Goal: Information Seeking & Learning: Learn about a topic

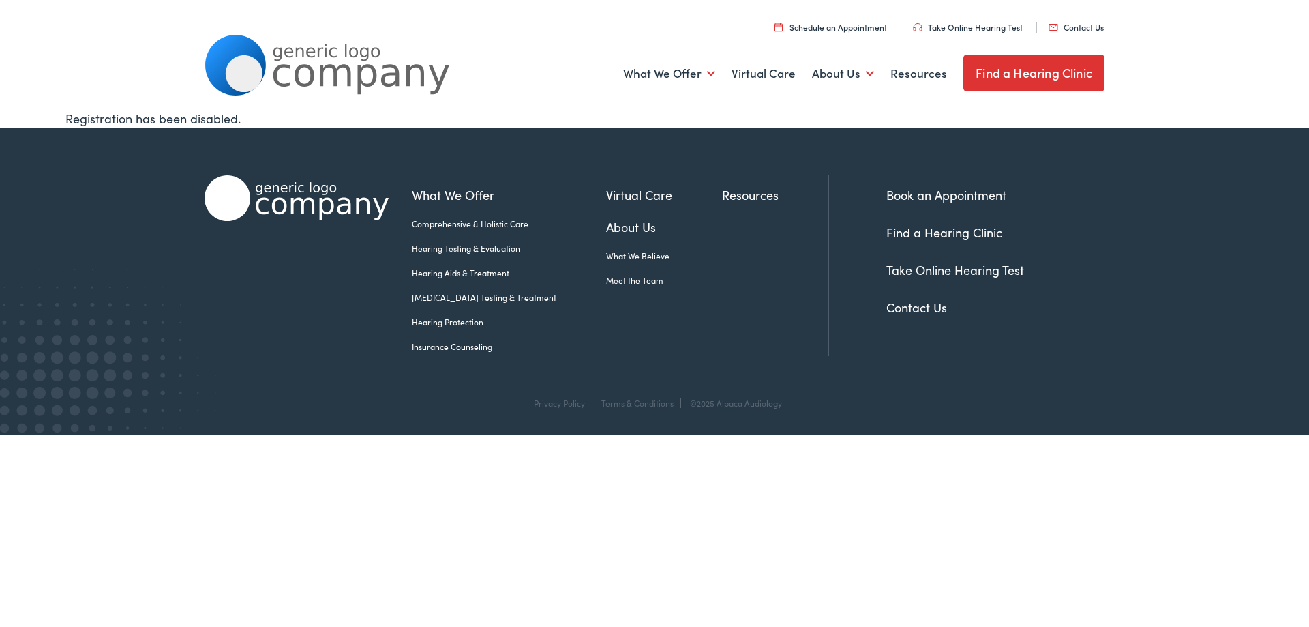
click at [1035, 74] on link "Find a Hearing Clinic" at bounding box center [1034, 73] width 141 height 37
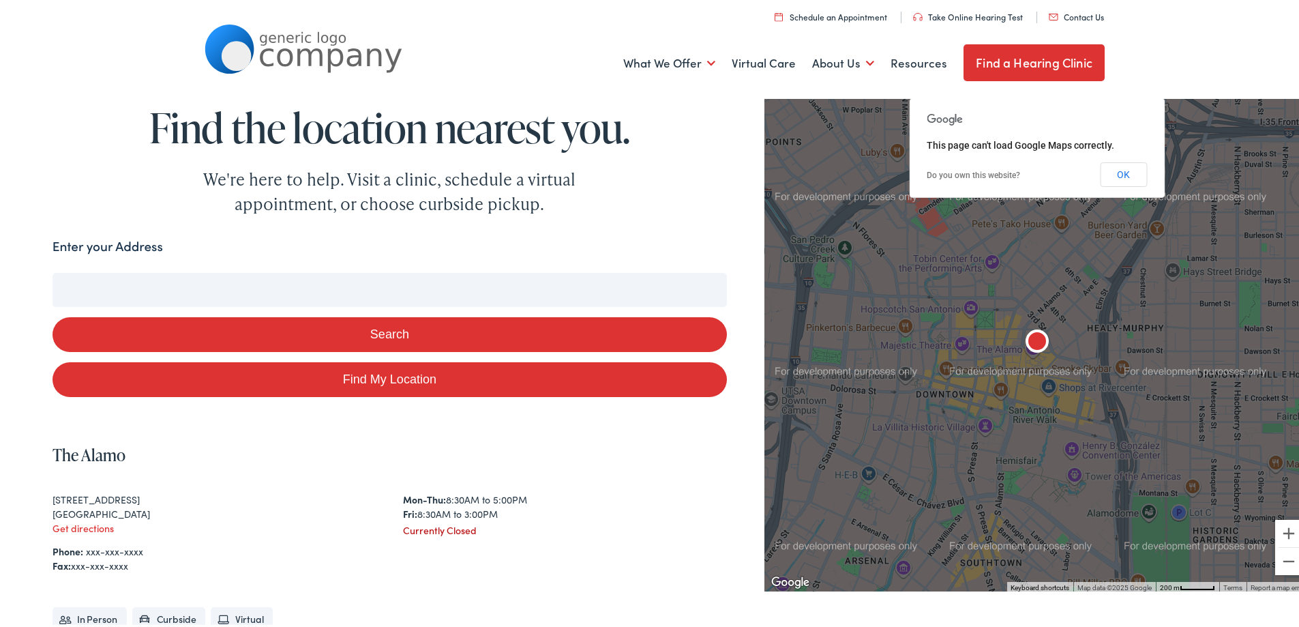
click at [417, 333] on button "Search" at bounding box center [390, 331] width 674 height 35
click at [207, 286] on input "Enter your Address" at bounding box center [390, 287] width 674 height 34
type input "4"
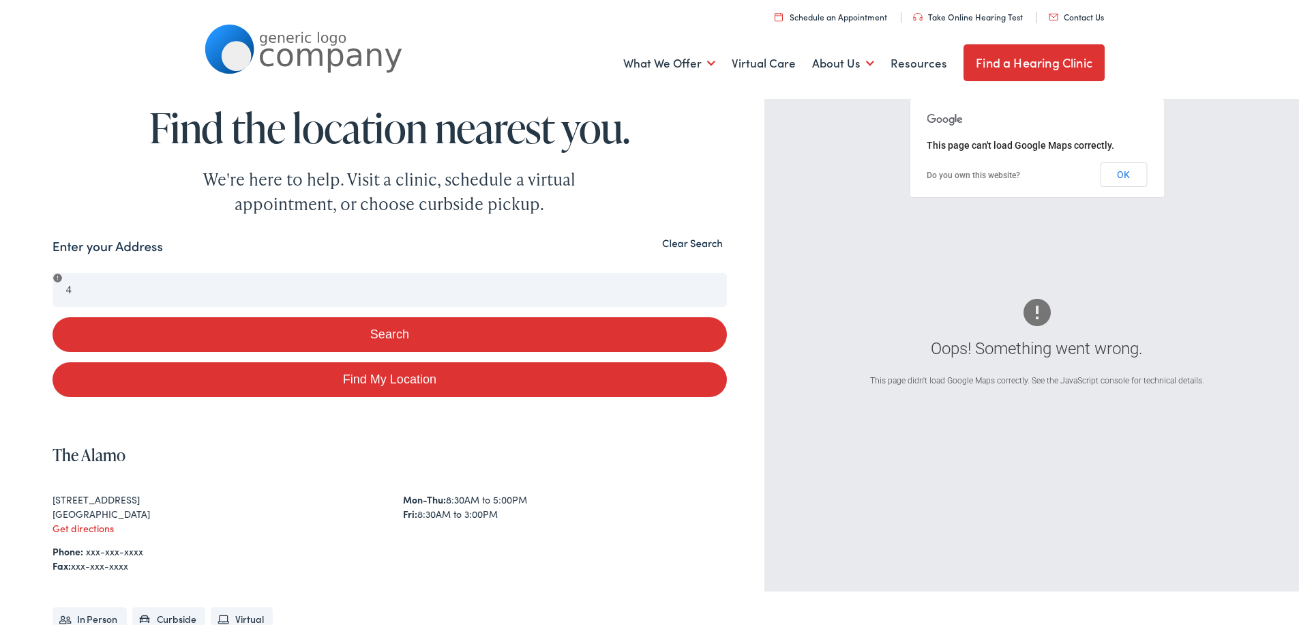
click at [25, 291] on div "Search Enter your Address 4 Search Find My Location Clear Search Oops! Somethin…" at bounding box center [654, 508] width 1309 height 549
click at [706, 241] on button "Clear Search" at bounding box center [692, 240] width 69 height 13
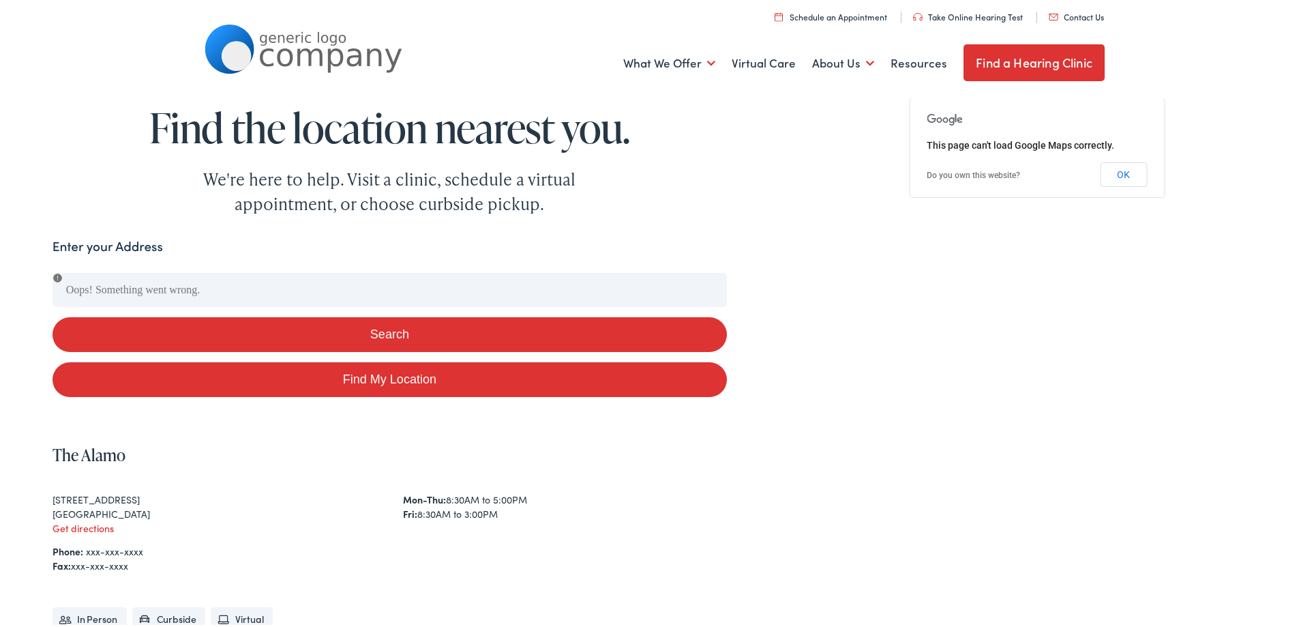
click at [393, 331] on button "Search" at bounding box center [390, 331] width 674 height 35
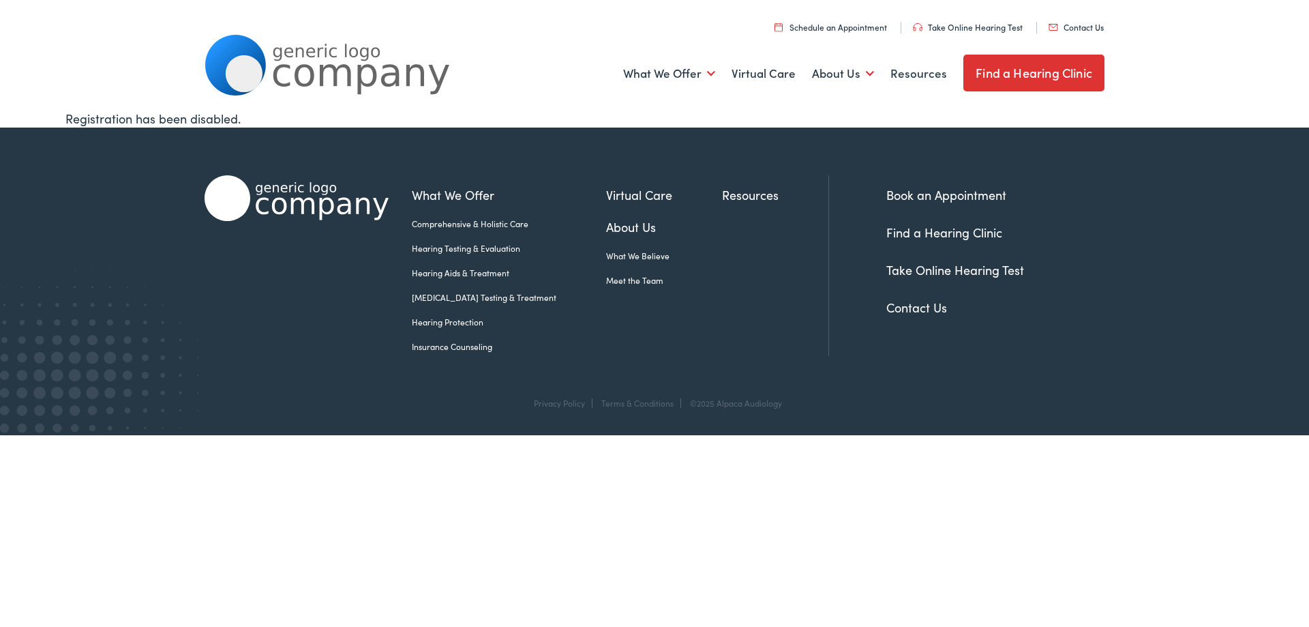
drag, startPoint x: 453, startPoint y: 345, endPoint x: 456, endPoint y: 363, distance: 18.1
click at [453, 346] on link "Insurance Counseling" at bounding box center [509, 346] width 194 height 12
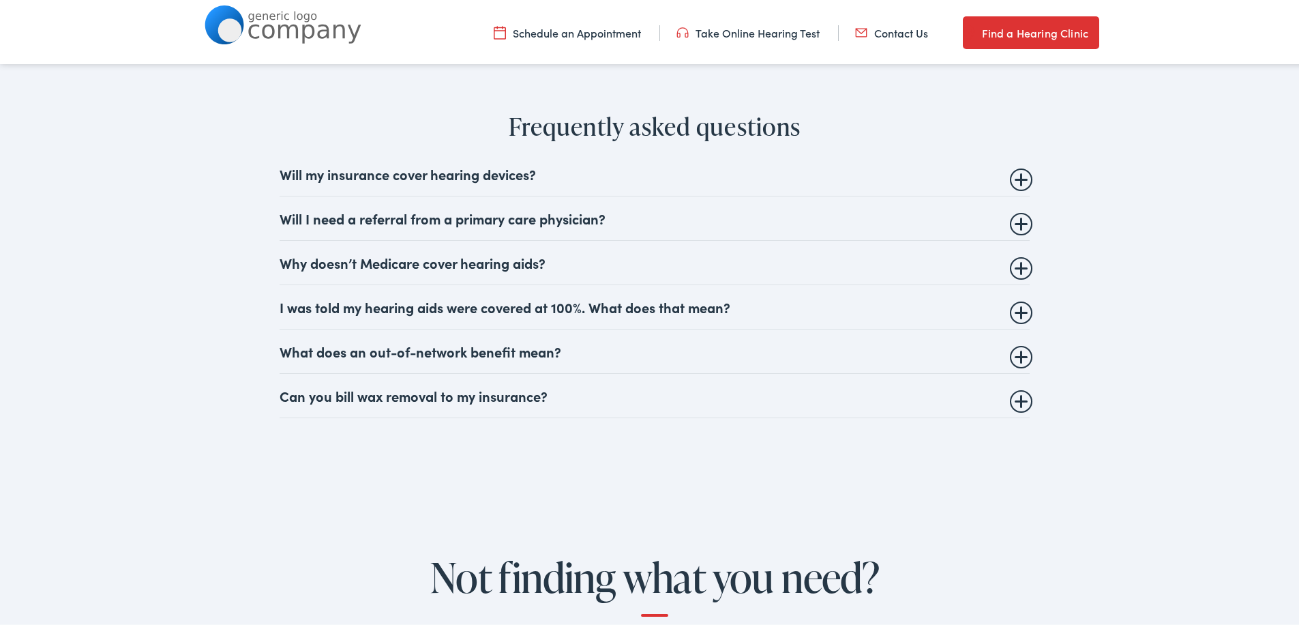
scroll to position [1568, 0]
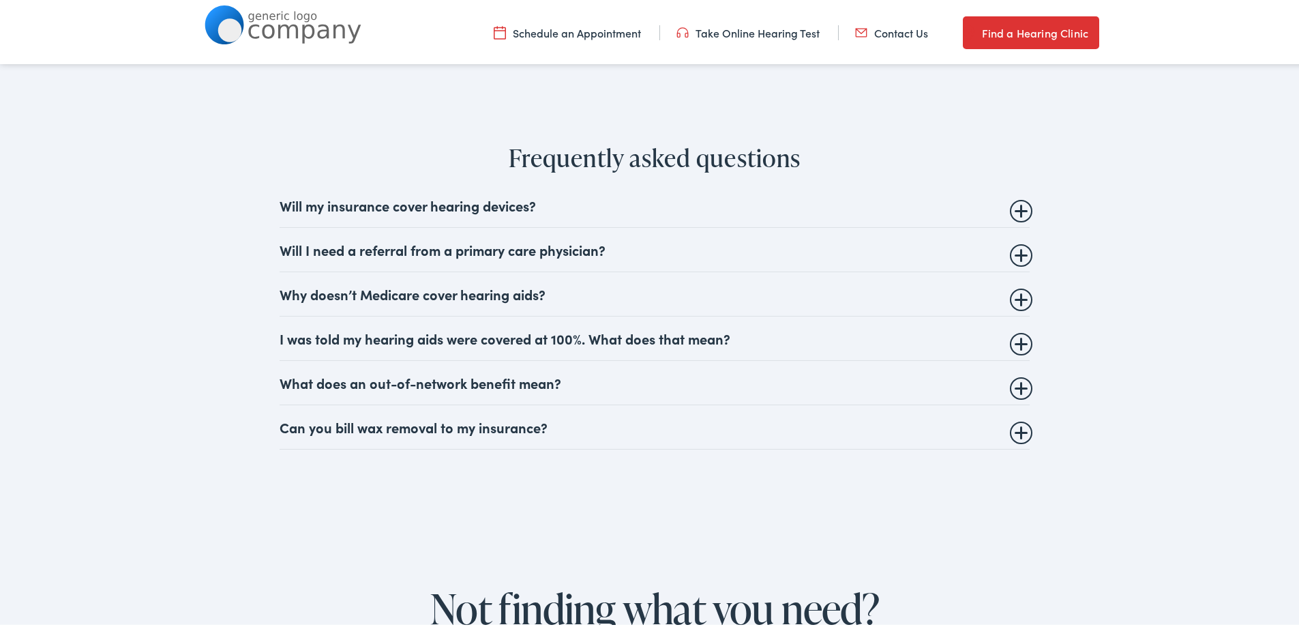
click at [483, 245] on summary "Will I need a referral from a primary care physician?" at bounding box center [655, 247] width 750 height 16
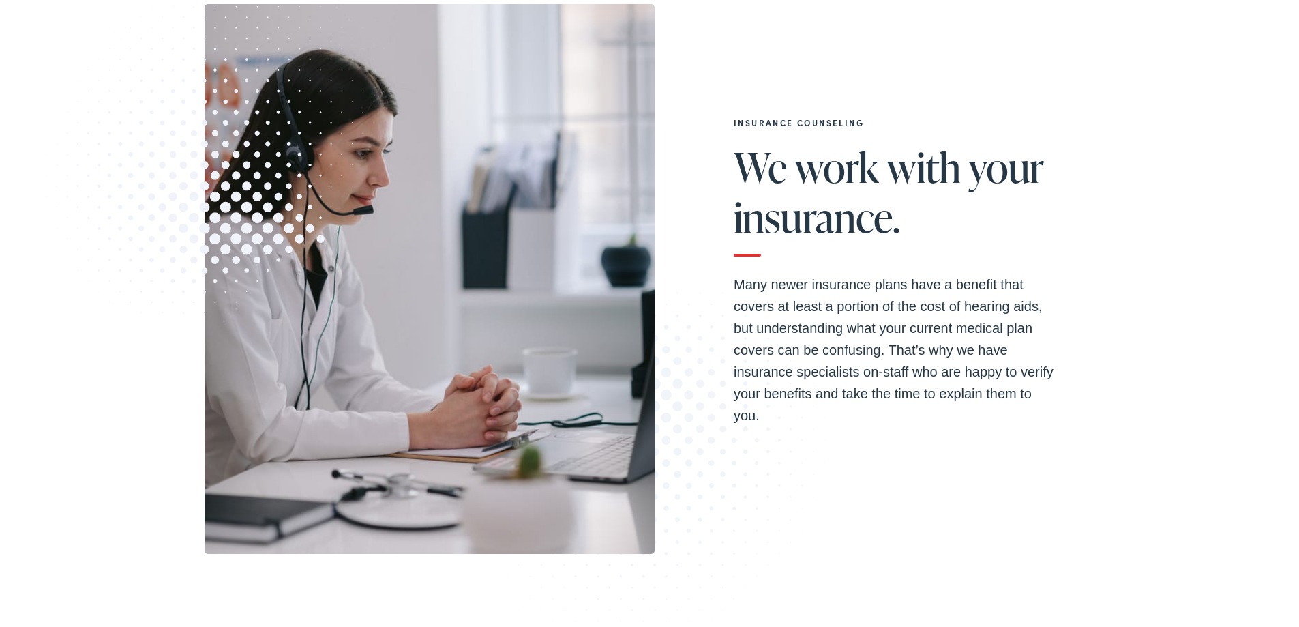
scroll to position [0, 0]
